Goal: Check status

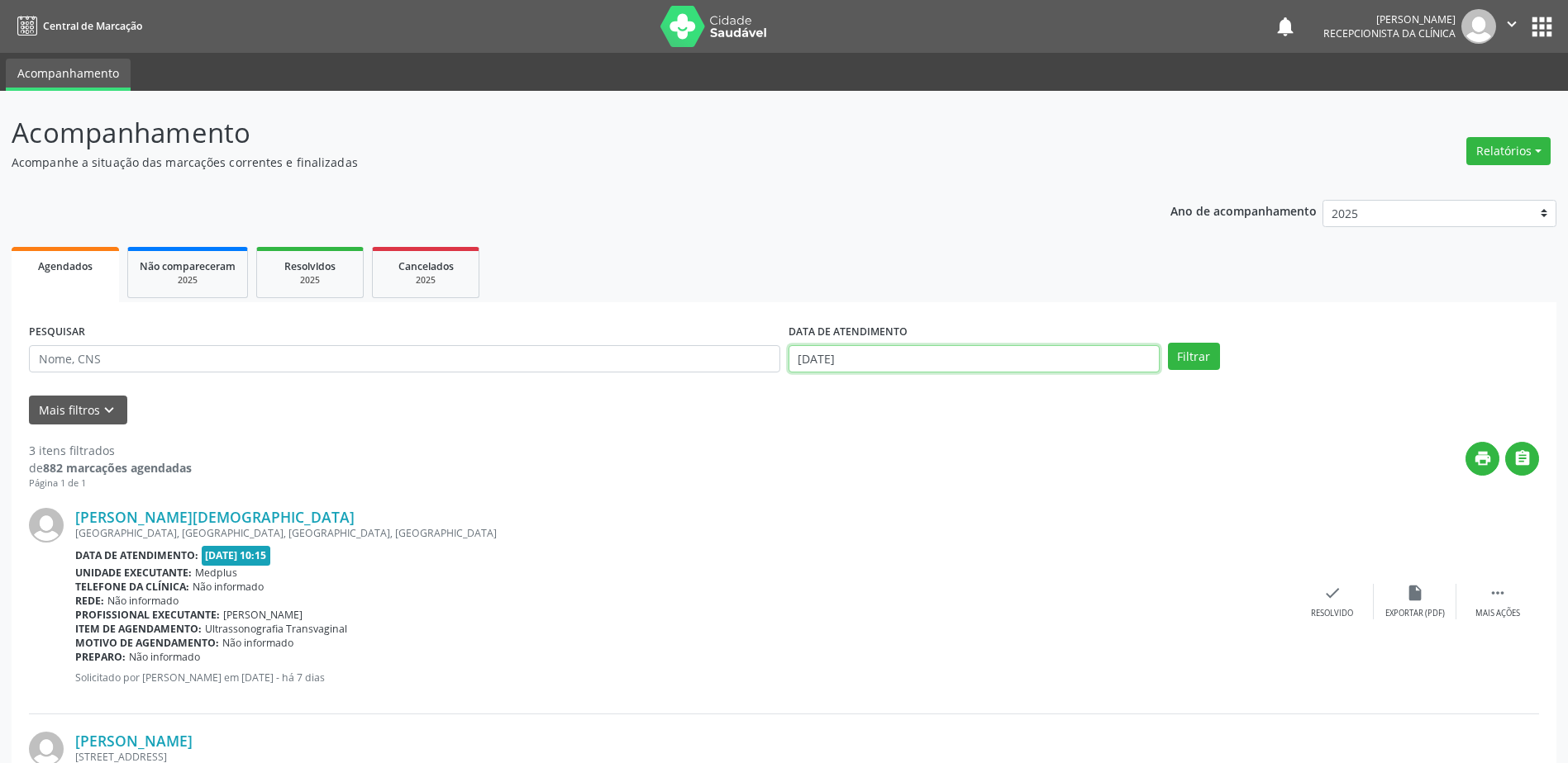
click at [961, 372] on body "Central de Marcação notifications [PERSON_NAME] Recepcionista da clínica  Conf…" at bounding box center [784, 382] width 1568 height 763
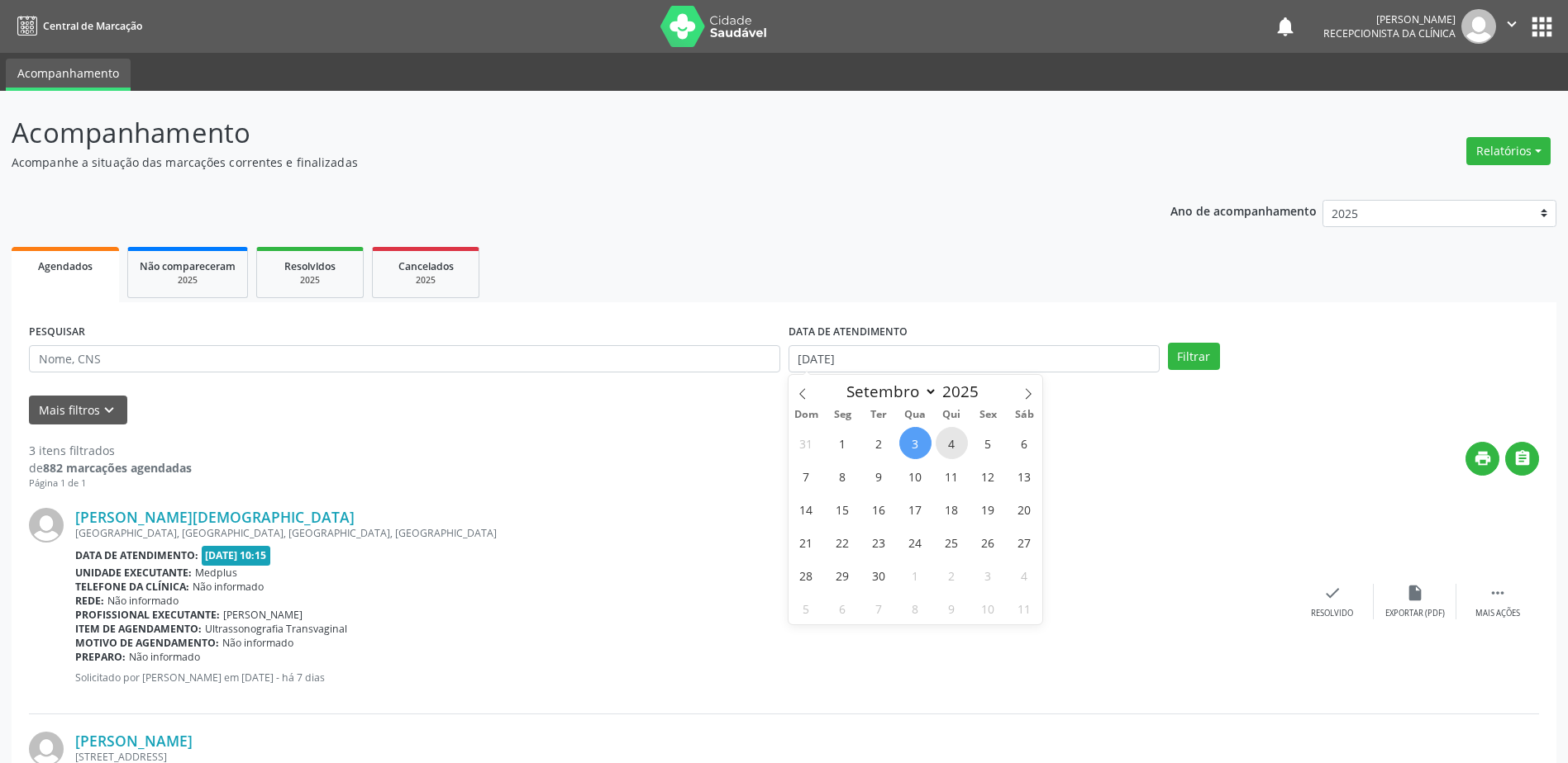
click at [951, 448] on span "4" at bounding box center [952, 443] width 32 height 32
type input "[DATE]"
click at [951, 447] on span "4" at bounding box center [952, 443] width 32 height 32
click at [1184, 354] on button "Filtrar" at bounding box center [1194, 356] width 52 height 28
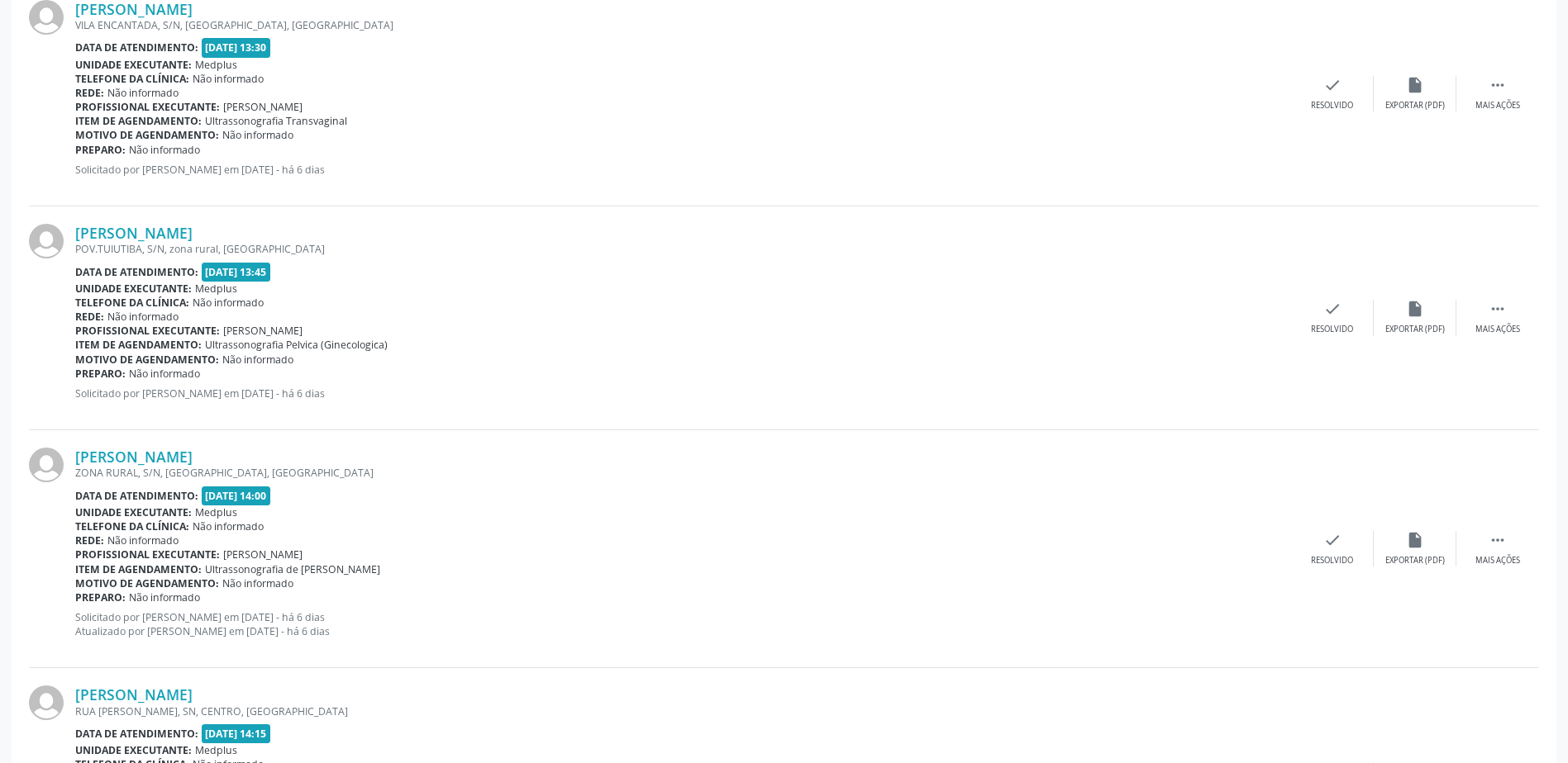
scroll to position [992, 0]
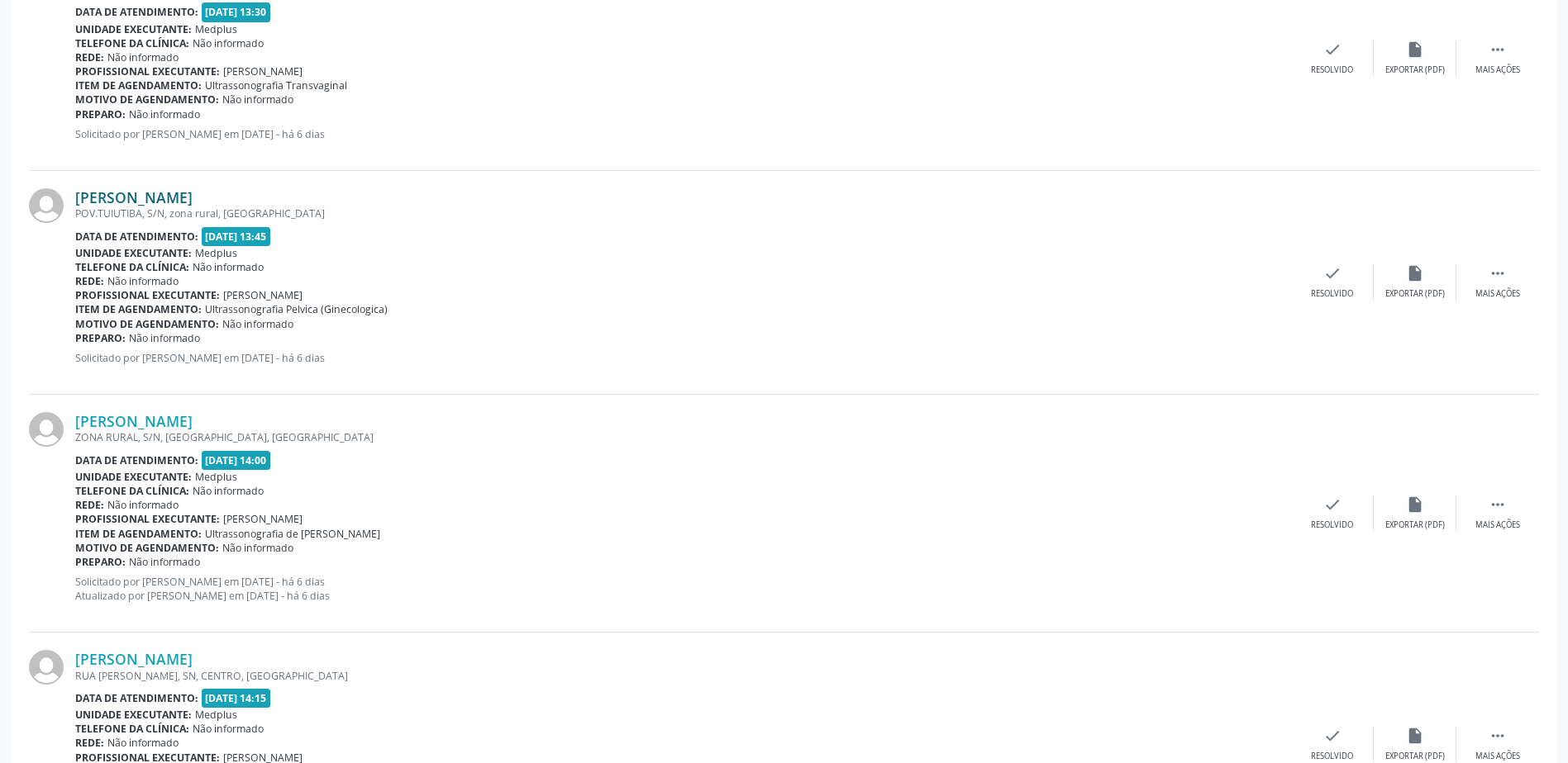
click at [169, 191] on link "[PERSON_NAME]" at bounding box center [134, 197] width 118 height 18
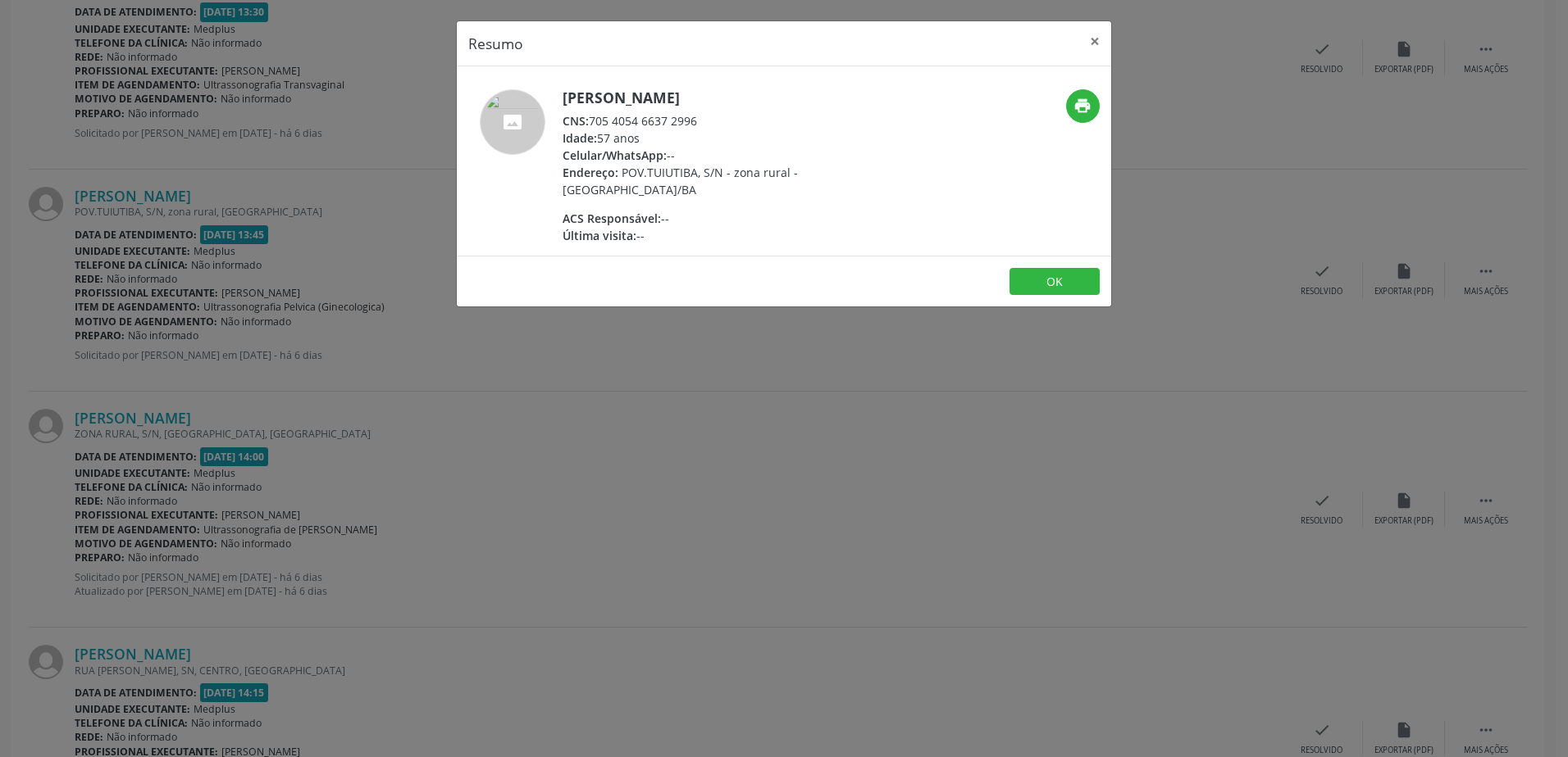
click at [792, 440] on div "Resumo × [PERSON_NAME] CNS: 705 4054 6637 2996 Idade: 57 anos Celular/WhatsApp:…" at bounding box center [784, 378] width 1568 height 757
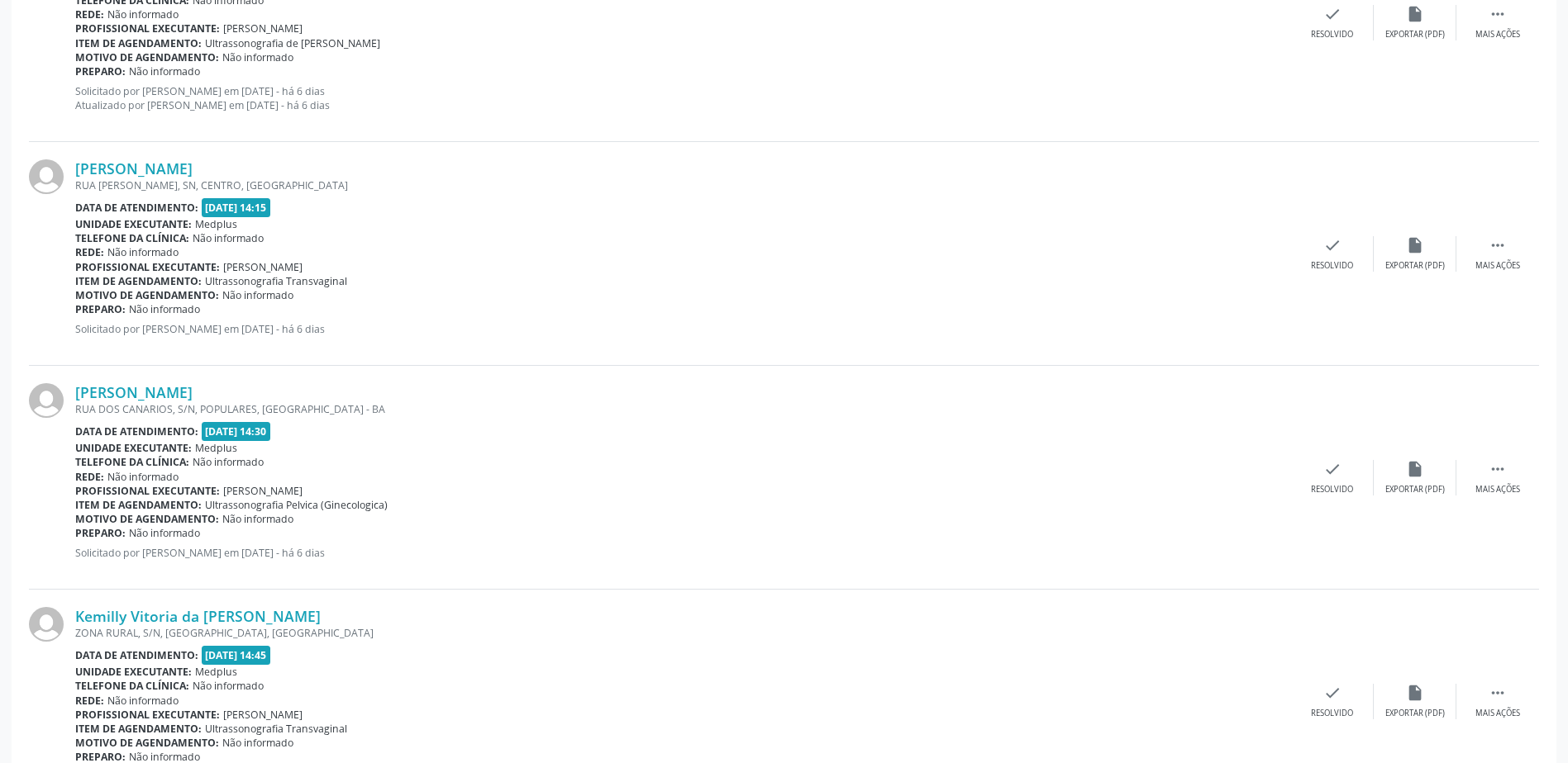
scroll to position [1487, 0]
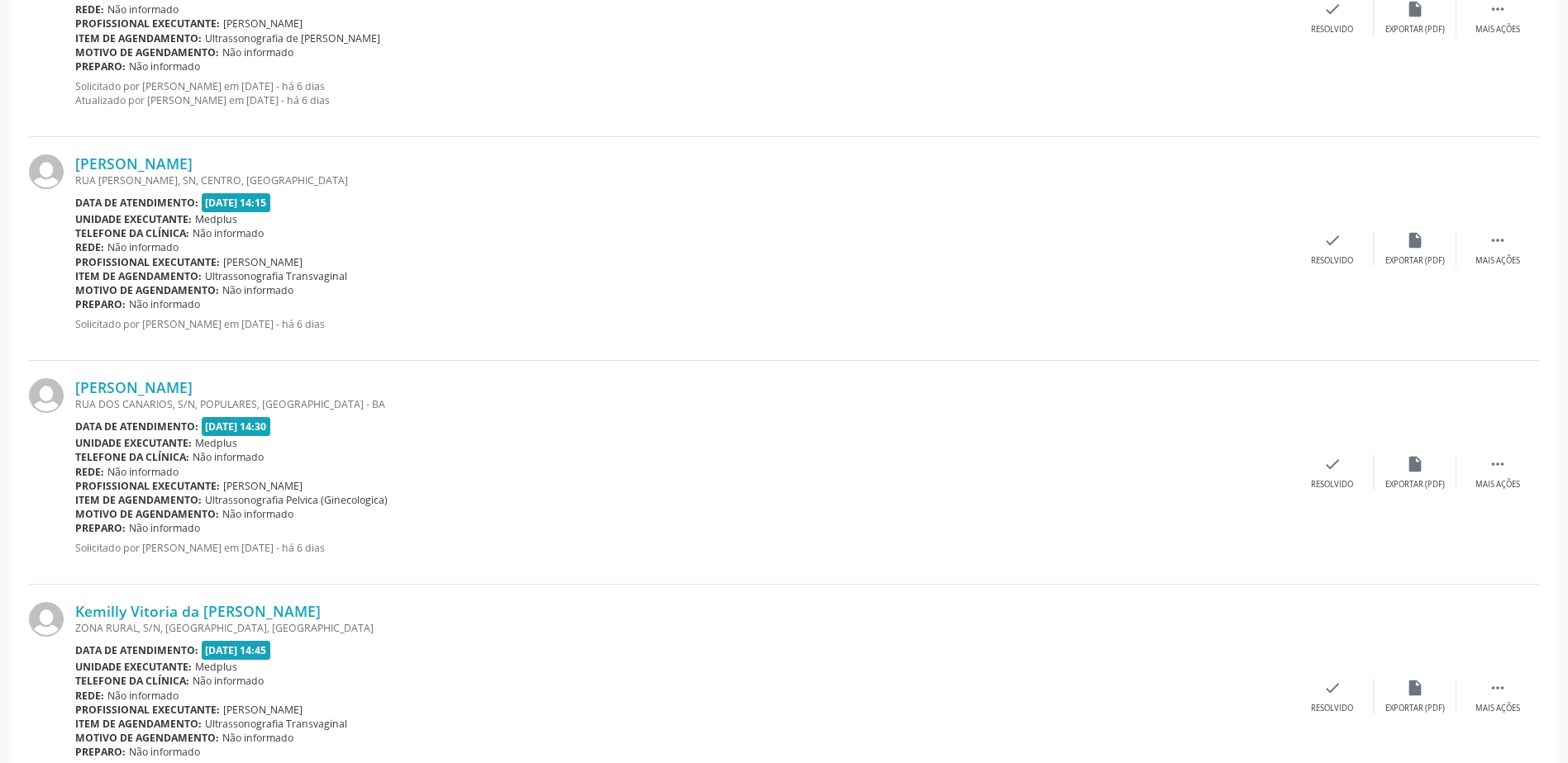
click at [129, 377] on div "[PERSON_NAME] RUA DOS CANARIOS, S/N, POPULARES, [GEOGRAPHIC_DATA] Data de atend…" at bounding box center [784, 473] width 1510 height 224
click at [103, 386] on link "[PERSON_NAME]" at bounding box center [134, 387] width 118 height 18
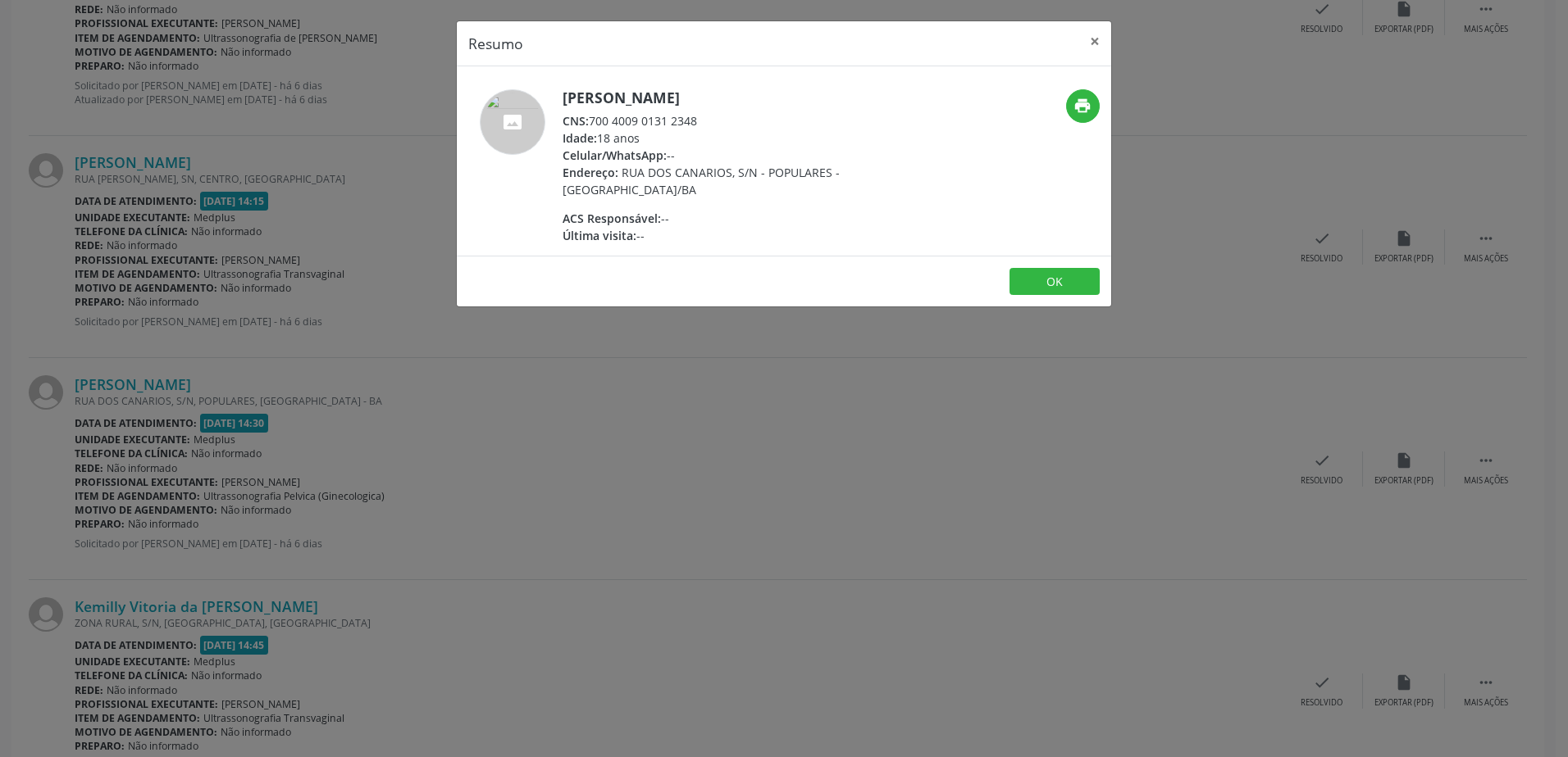
click at [708, 453] on div "Resumo × [PERSON_NAME] CNS: 700 4009 0131 2348 Idade: 18 anos Celular/WhatsApp:…" at bounding box center [784, 378] width 1568 height 757
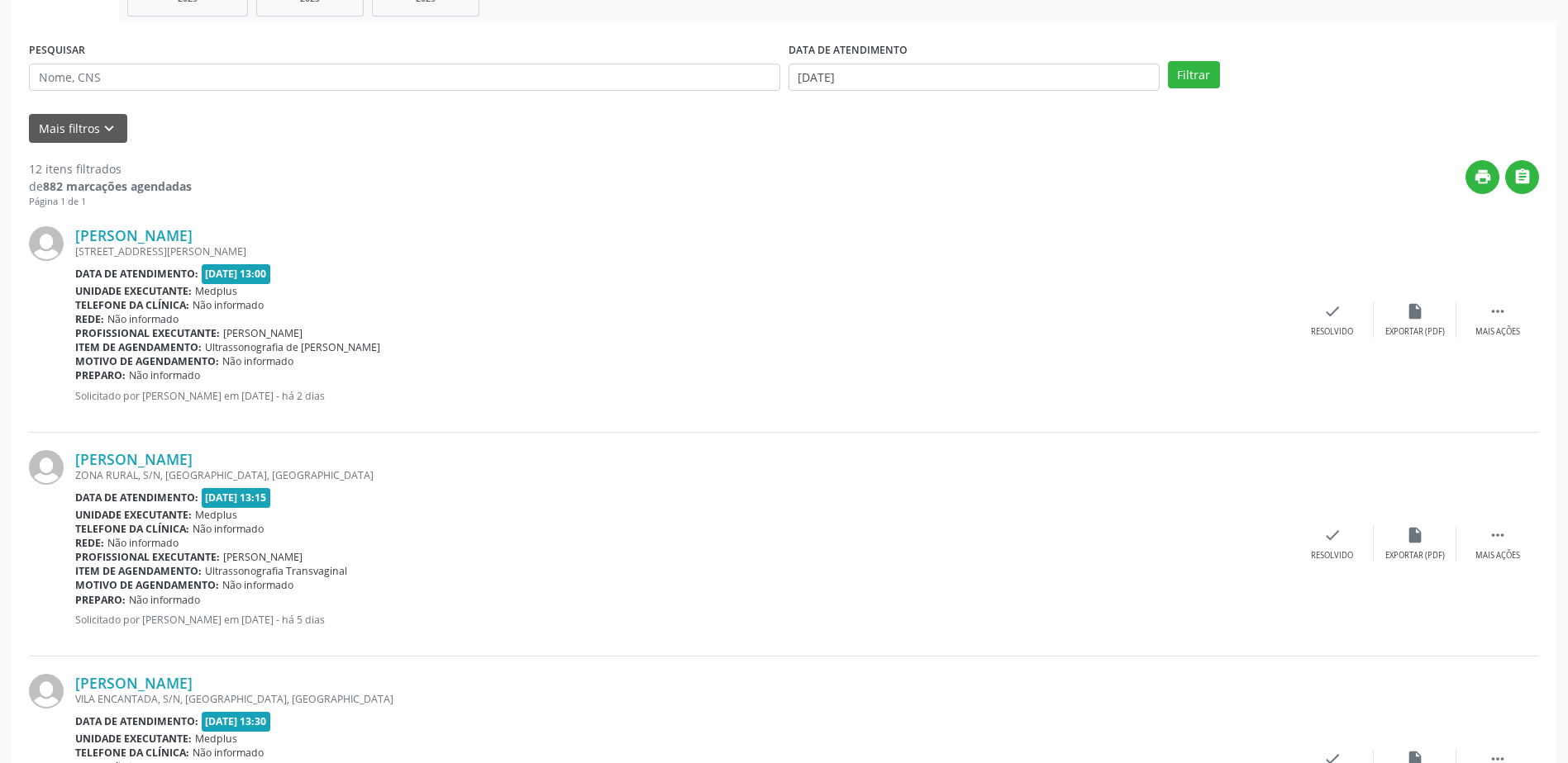
scroll to position [0, 0]
